Goal: Information Seeking & Learning: Learn about a topic

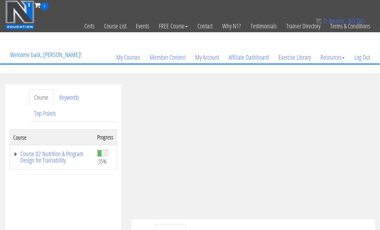
click at [362, 61] on link "Log Out" at bounding box center [361, 57] width 25 height 31
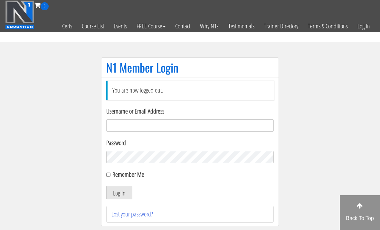
scroll to position [68, 0]
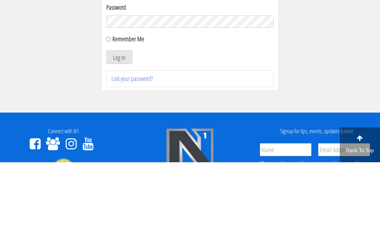
type input "[EMAIL_ADDRESS][DOMAIN_NAME]"
click at [119, 125] on button "Log In" at bounding box center [119, 125] width 26 height 14
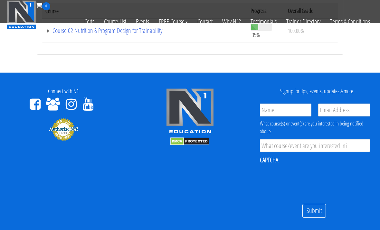
scroll to position [120, 0]
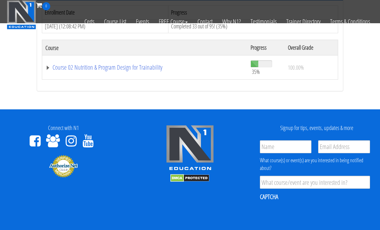
click at [65, 67] on link "Course 02 Nutrition & Program Design for Trainability" at bounding box center [144, 67] width 199 height 6
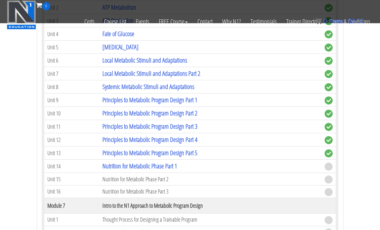
scroll to position [586, 0]
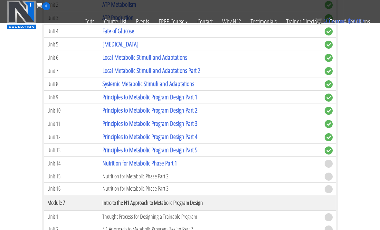
click at [112, 163] on link "Nutrition for Metabolic Phase Part 1" at bounding box center [139, 162] width 75 height 9
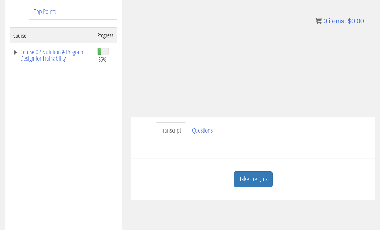
scroll to position [109, 0]
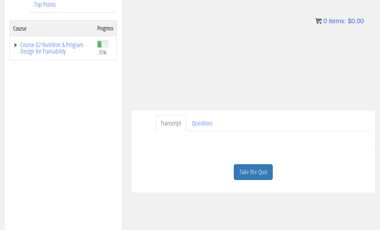
click at [243, 172] on link "Take the Quiz" at bounding box center [253, 172] width 39 height 16
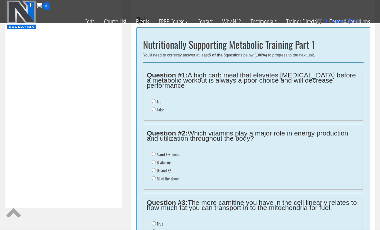
scroll to position [233, 0]
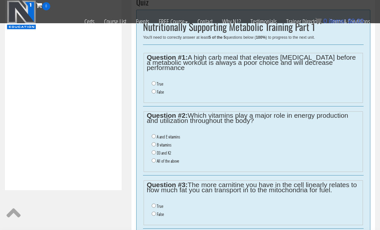
click at [154, 89] on input "False" at bounding box center [154, 91] width 4 height 4
radio input "true"
click at [156, 142] on input "B vitamins" at bounding box center [154, 144] width 4 height 4
radio input "true"
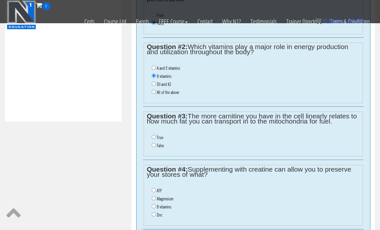
scroll to position [301, 0]
click at [155, 135] on input "True" at bounding box center [154, 137] width 4 height 4
radio input "true"
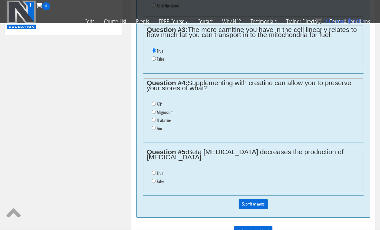
scroll to position [388, 0]
click at [153, 102] on input "ATP" at bounding box center [154, 104] width 4 height 4
radio input "true"
click at [150, 166] on ul "True False" at bounding box center [253, 177] width 213 height 23
click at [152, 171] on input "True" at bounding box center [154, 173] width 4 height 4
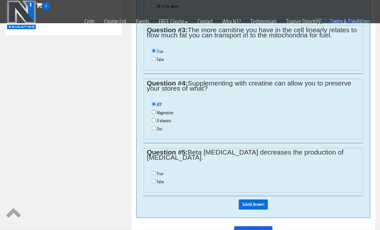
radio input "true"
click at [247, 199] on input "Submit Answers" at bounding box center [253, 204] width 29 height 10
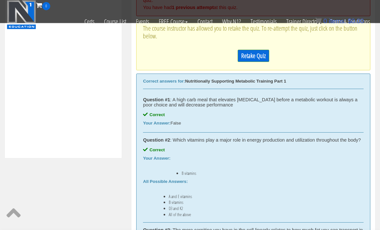
scroll to position [265, 0]
click at [245, 51] on link "Retake Quiz" at bounding box center [254, 56] width 32 height 12
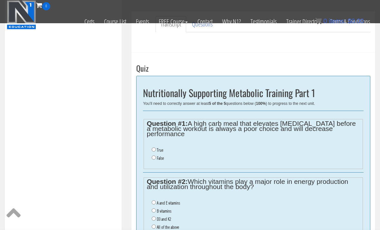
scroll to position [168, 0]
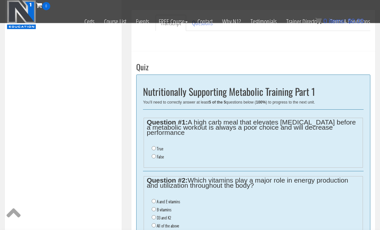
click at [155, 154] on input "False" at bounding box center [154, 156] width 4 height 4
radio input "true"
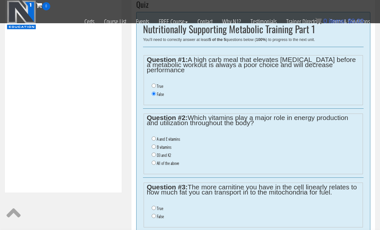
scroll to position [234, 0]
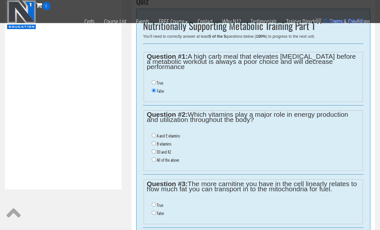
click at [158, 141] on label "B vitamins" at bounding box center [164, 143] width 14 height 5
click at [156, 141] on input "B vitamins" at bounding box center [154, 143] width 4 height 4
radio input "true"
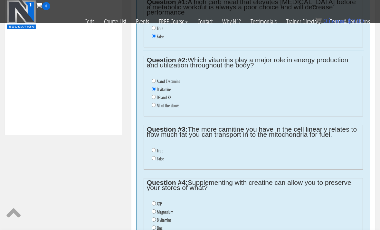
scroll to position [291, 0]
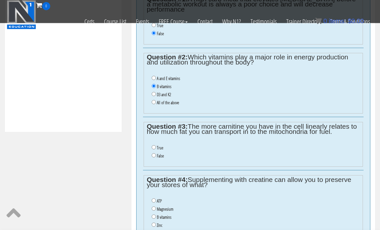
click at [155, 153] on input "False" at bounding box center [154, 155] width 4 height 4
radio input "true"
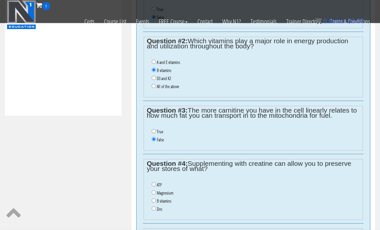
scroll to position [329, 0]
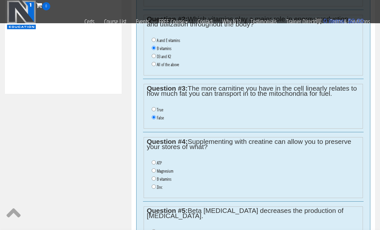
click at [158, 177] on label "B vitamins" at bounding box center [164, 178] width 14 height 5
click at [156, 177] on input "B vitamins" at bounding box center [154, 178] width 4 height 4
radio input "true"
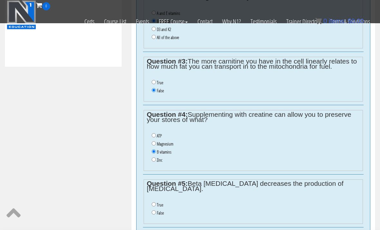
scroll to position [376, 0]
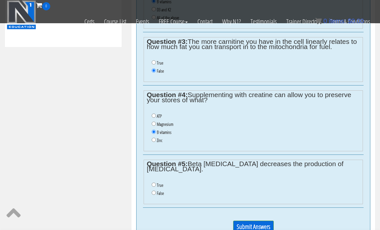
click at [153, 190] on input "False" at bounding box center [154, 192] width 4 height 4
radio input "true"
click at [238, 220] on input "Submit Answers" at bounding box center [253, 226] width 41 height 12
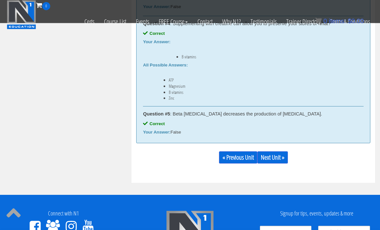
scroll to position [471, 0]
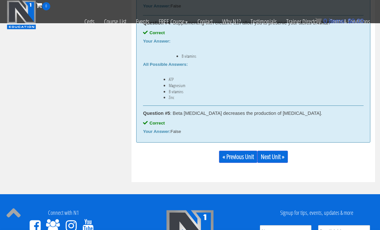
click at [274, 157] on link "Next Unit »" at bounding box center [272, 156] width 31 height 12
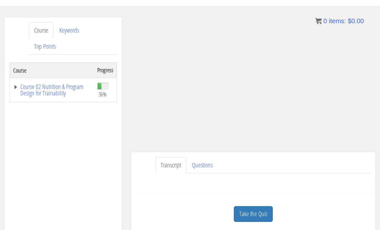
scroll to position [67, 0]
